Goal: Information Seeking & Learning: Learn about a topic

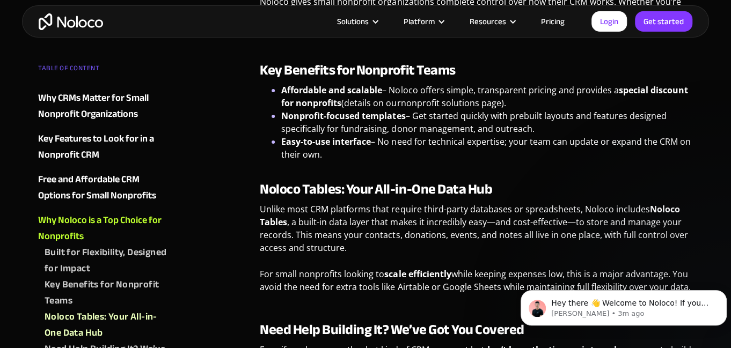
scroll to position [2255, 0]
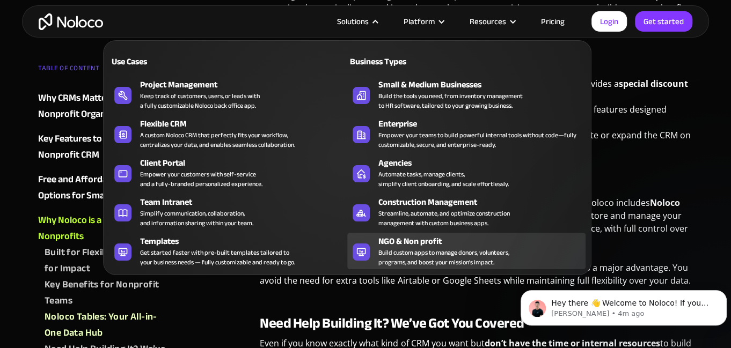
click at [414, 245] on div "NGO & Non profit" at bounding box center [485, 241] width 212 height 13
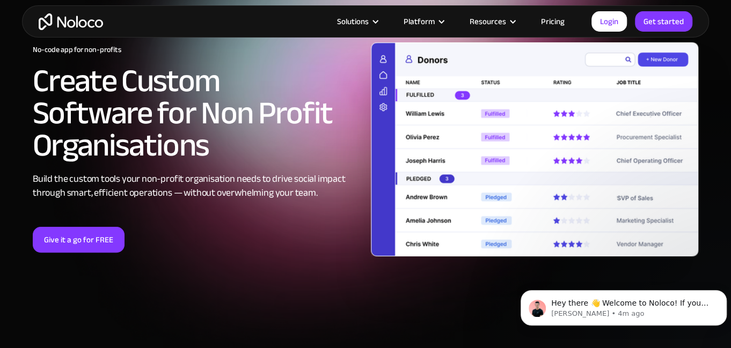
scroll to position [53, 0]
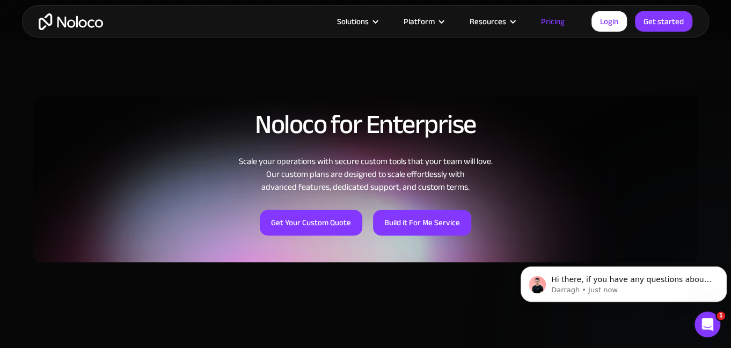
scroll to position [859, 0]
